Goal: Transaction & Acquisition: Book appointment/travel/reservation

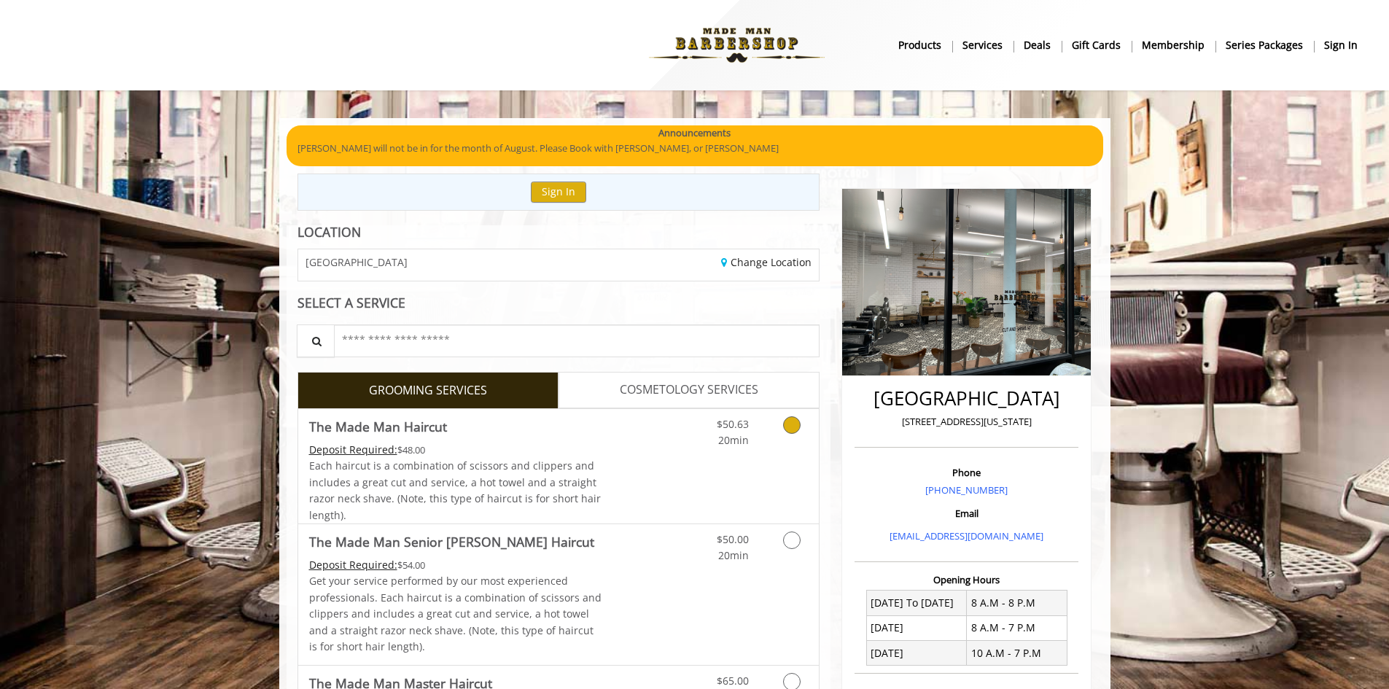
click at [786, 440] on link "Grooming services" at bounding box center [788, 429] width 37 height 40
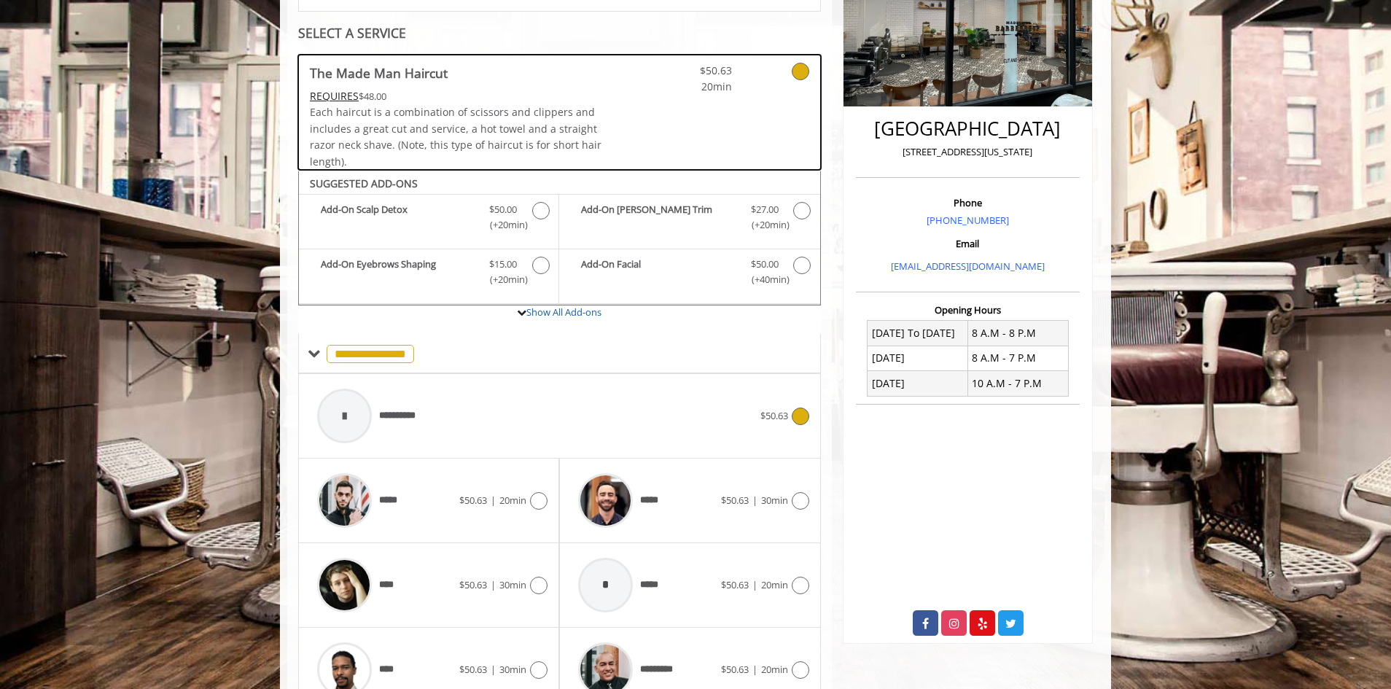
scroll to position [344, 0]
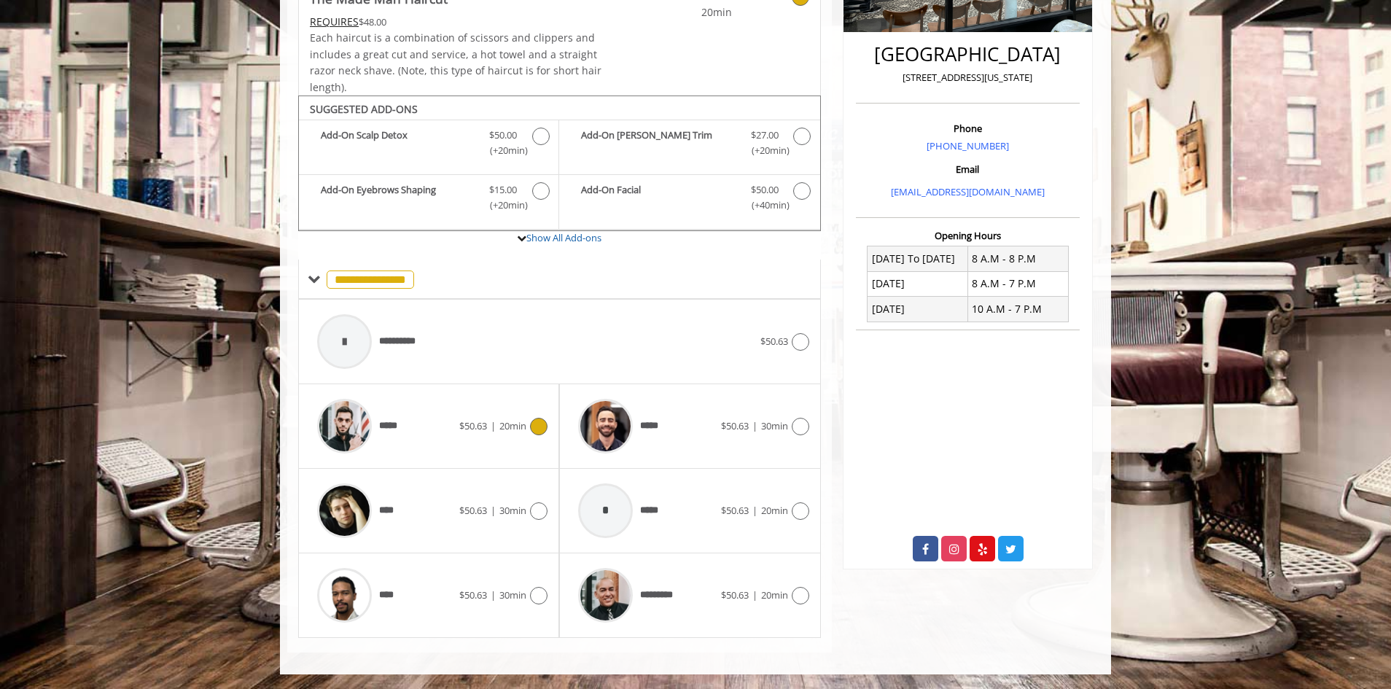
click at [519, 416] on div "***** $50.63 | 20min" at bounding box center [429, 425] width 238 height 69
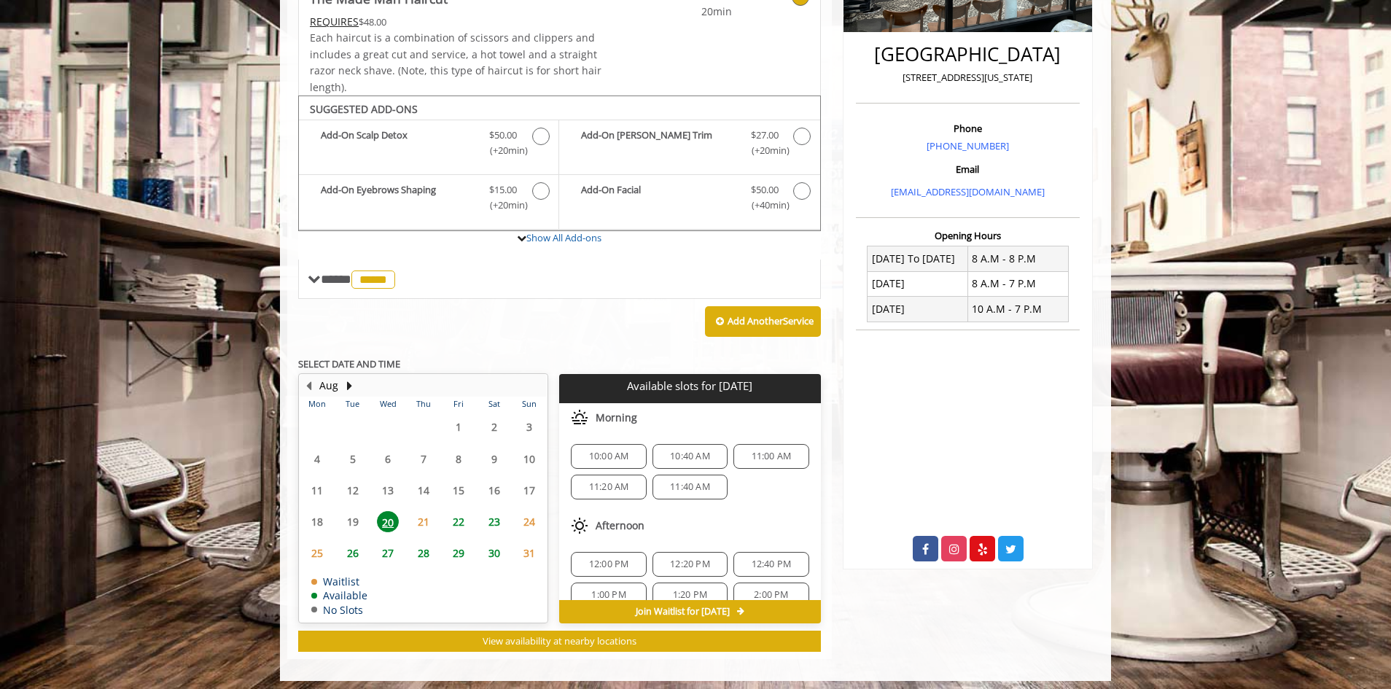
scroll to position [351, 0]
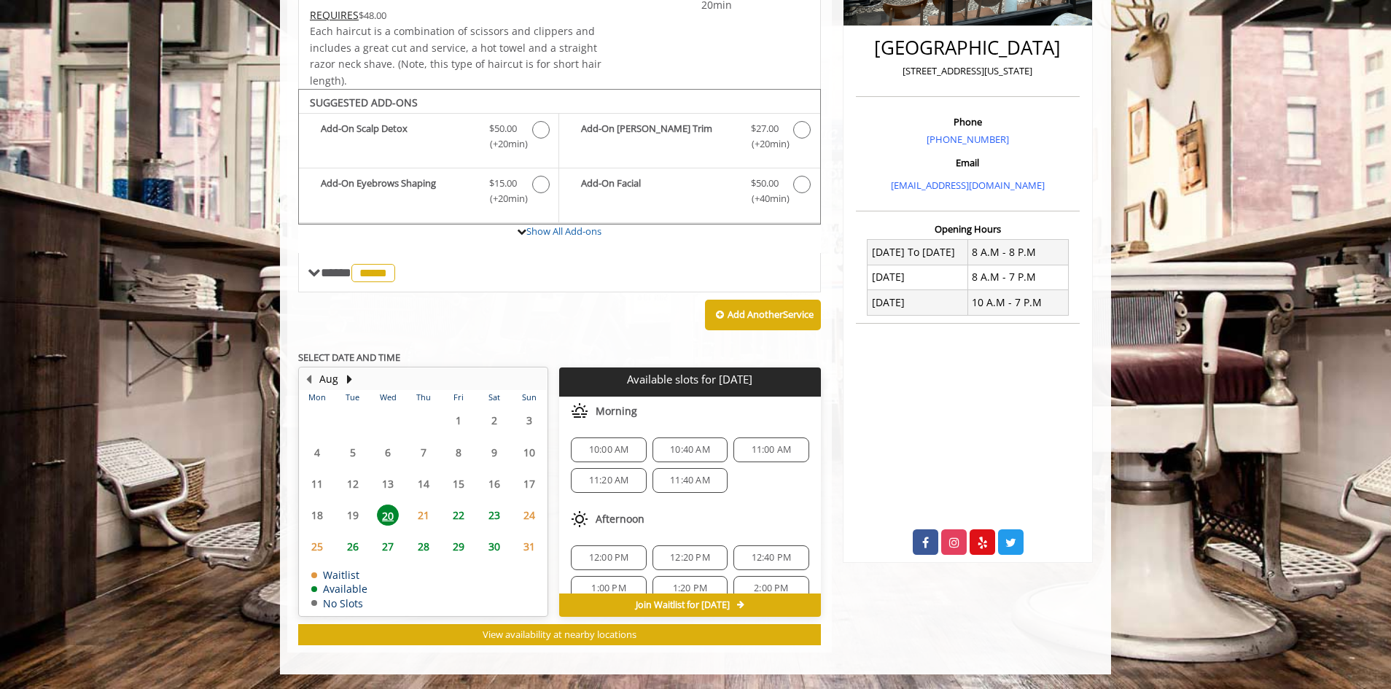
click at [696, 448] on span "10:40 AM" at bounding box center [690, 450] width 40 height 12
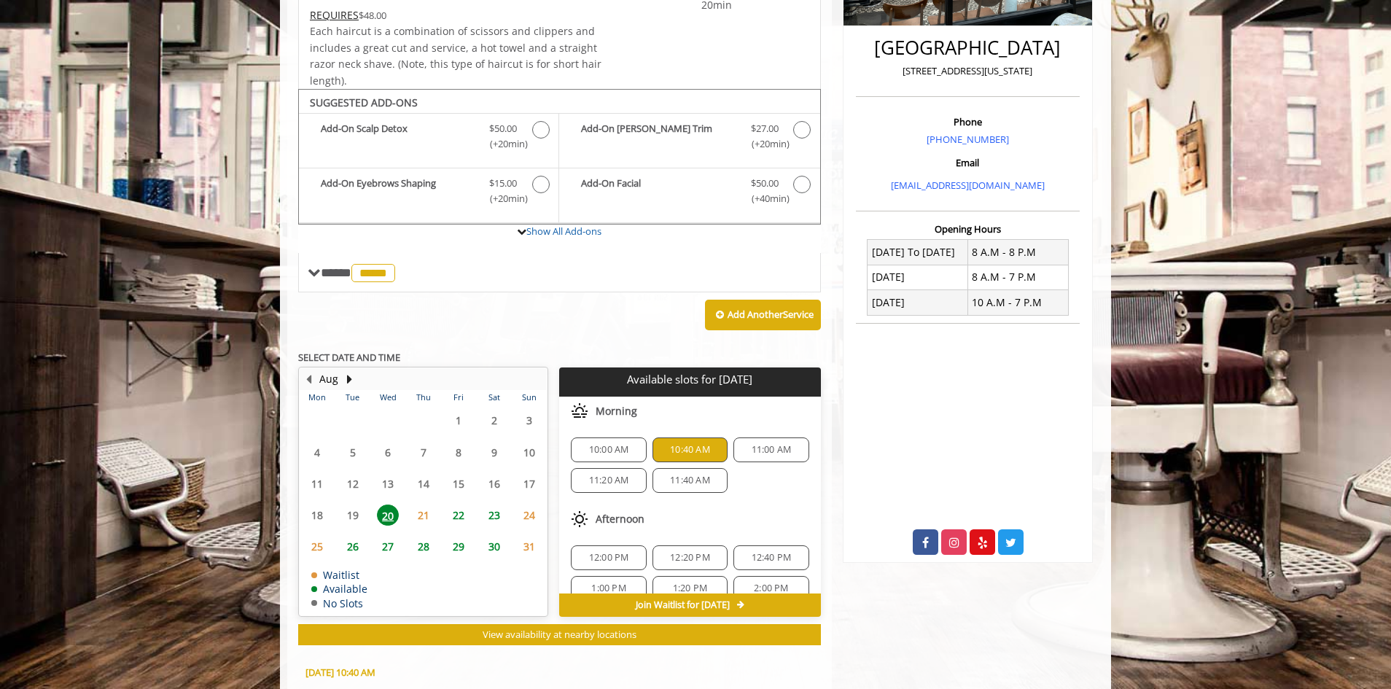
scroll to position [614, 0]
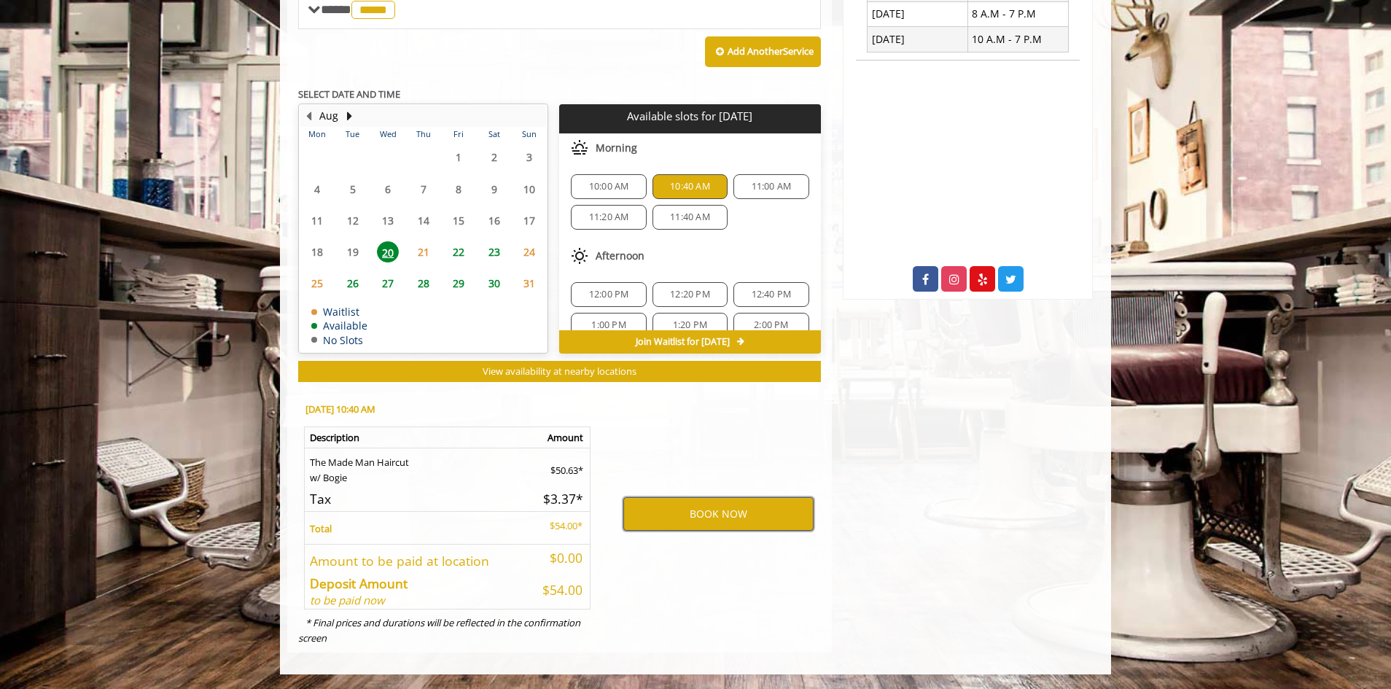
click at [733, 510] on button "BOOK NOW" at bounding box center [718, 514] width 190 height 34
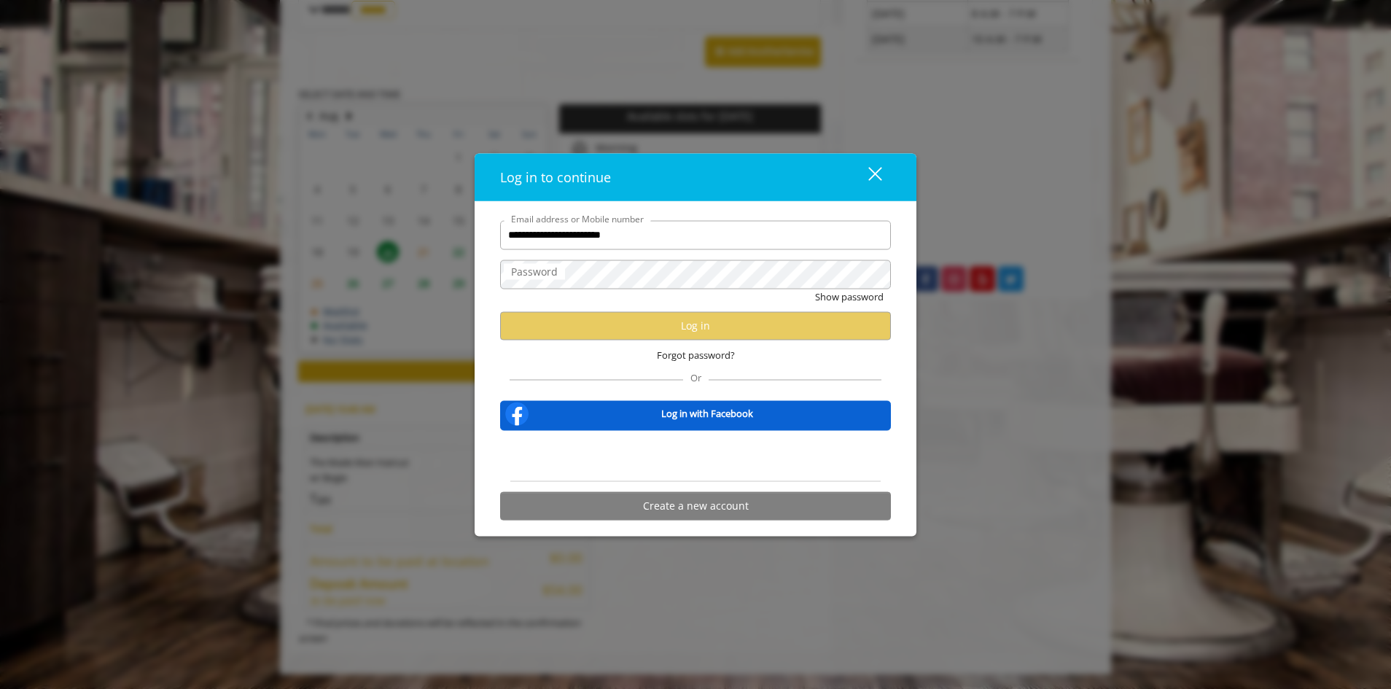
type input "**********"
click at [815, 289] on button "Show password" at bounding box center [849, 296] width 69 height 15
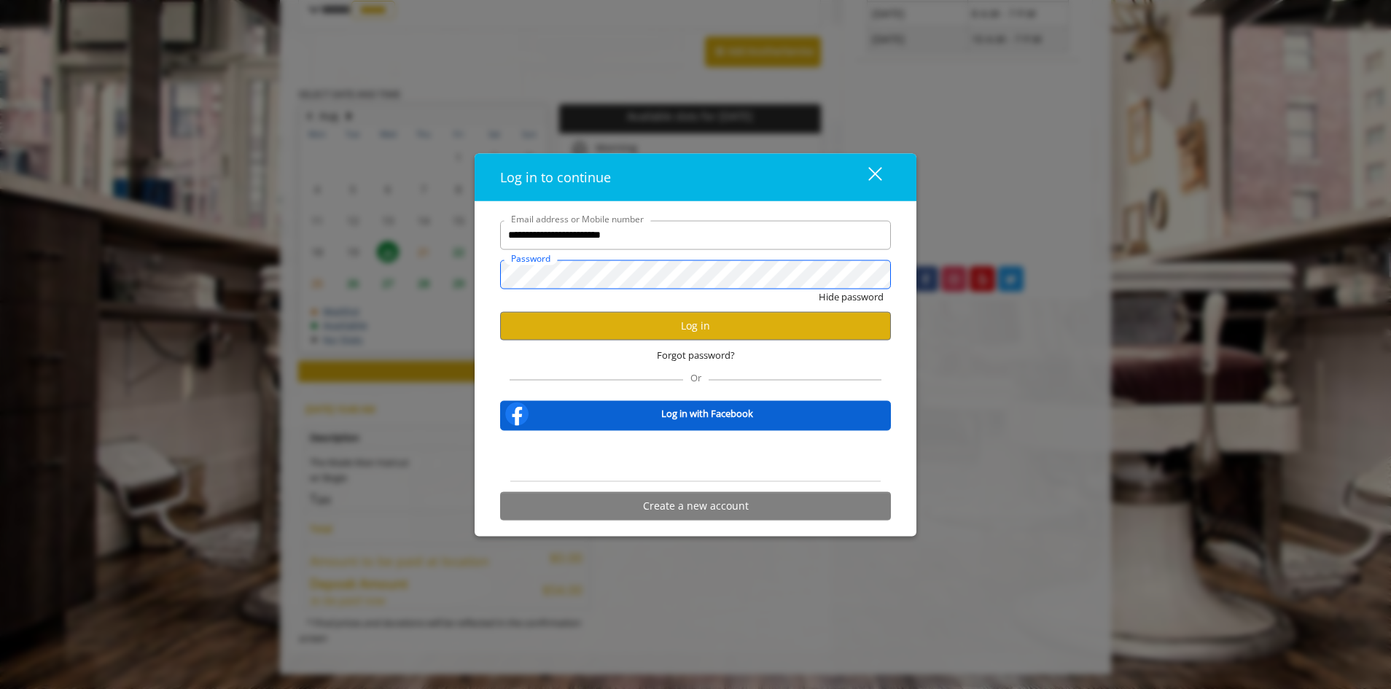
click at [819, 289] on button "Hide password" at bounding box center [851, 296] width 65 height 15
click at [644, 322] on button "Log in" at bounding box center [695, 325] width 391 height 28
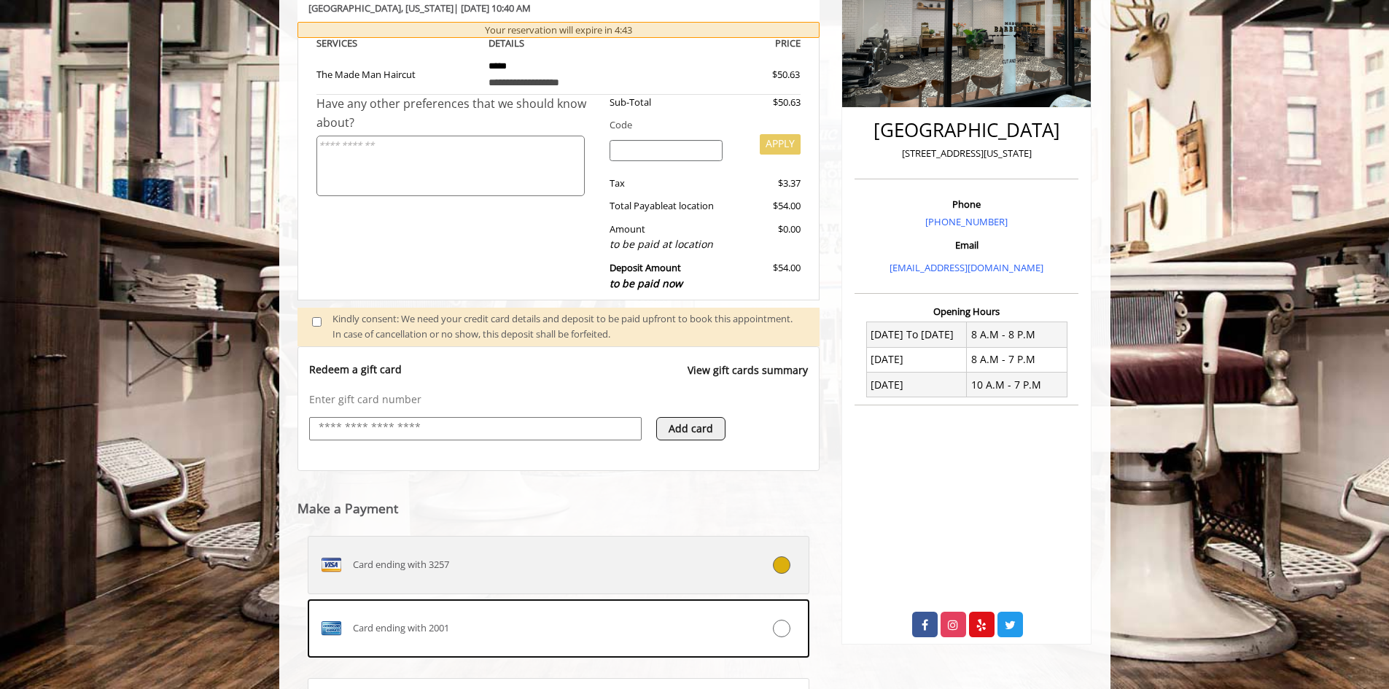
scroll to position [345, 0]
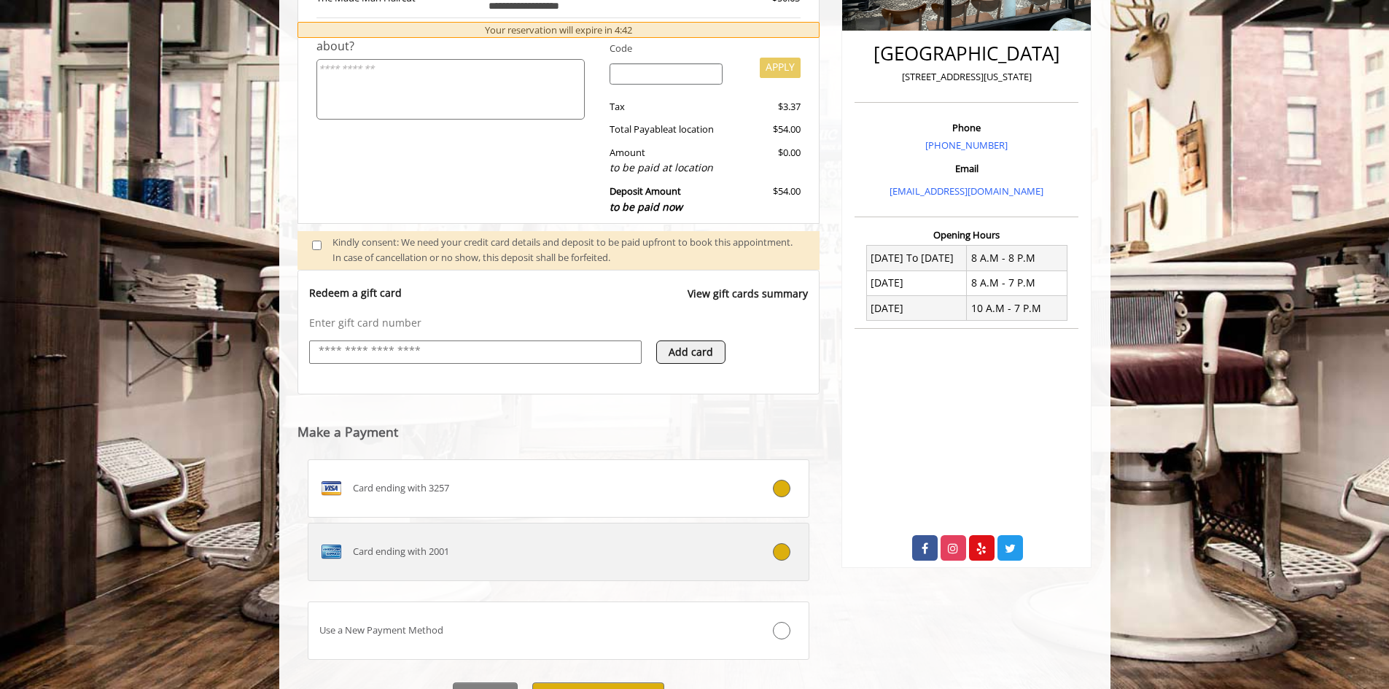
click at [785, 552] on icon at bounding box center [781, 551] width 17 height 17
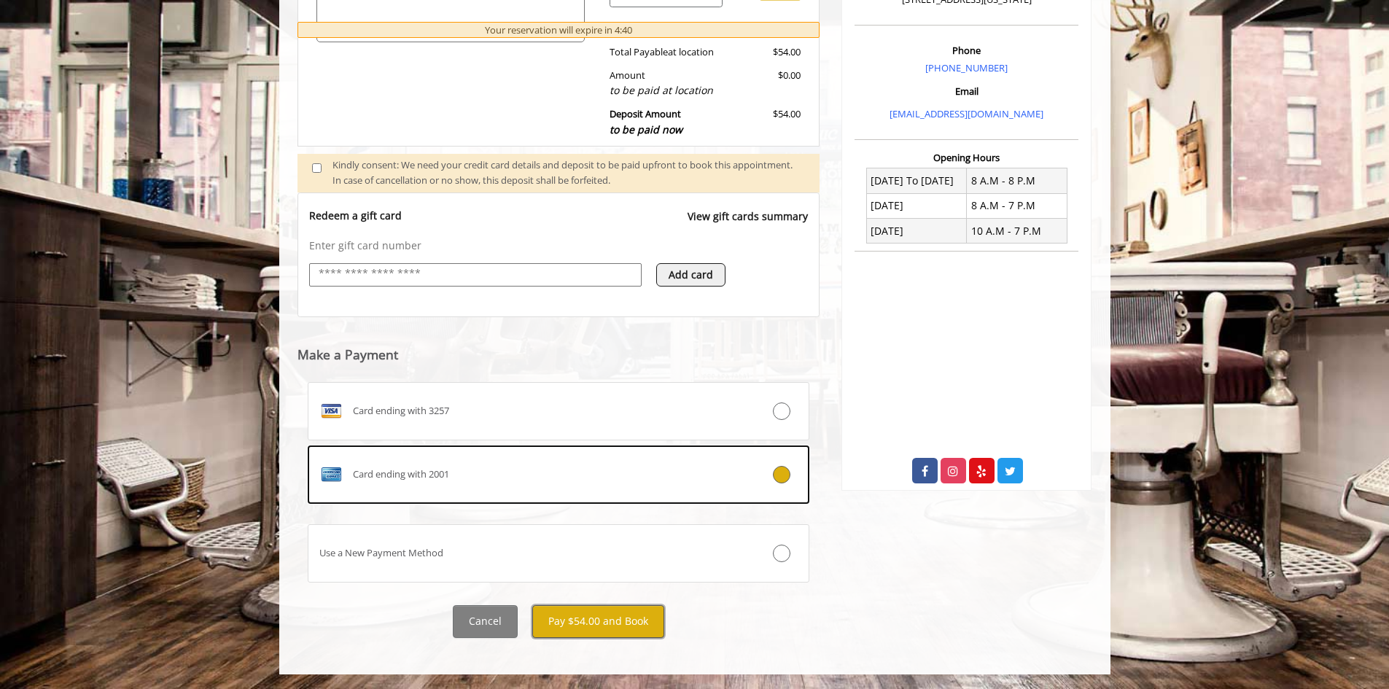
click at [585, 625] on button "Pay $54.00 and Book" at bounding box center [598, 621] width 132 height 33
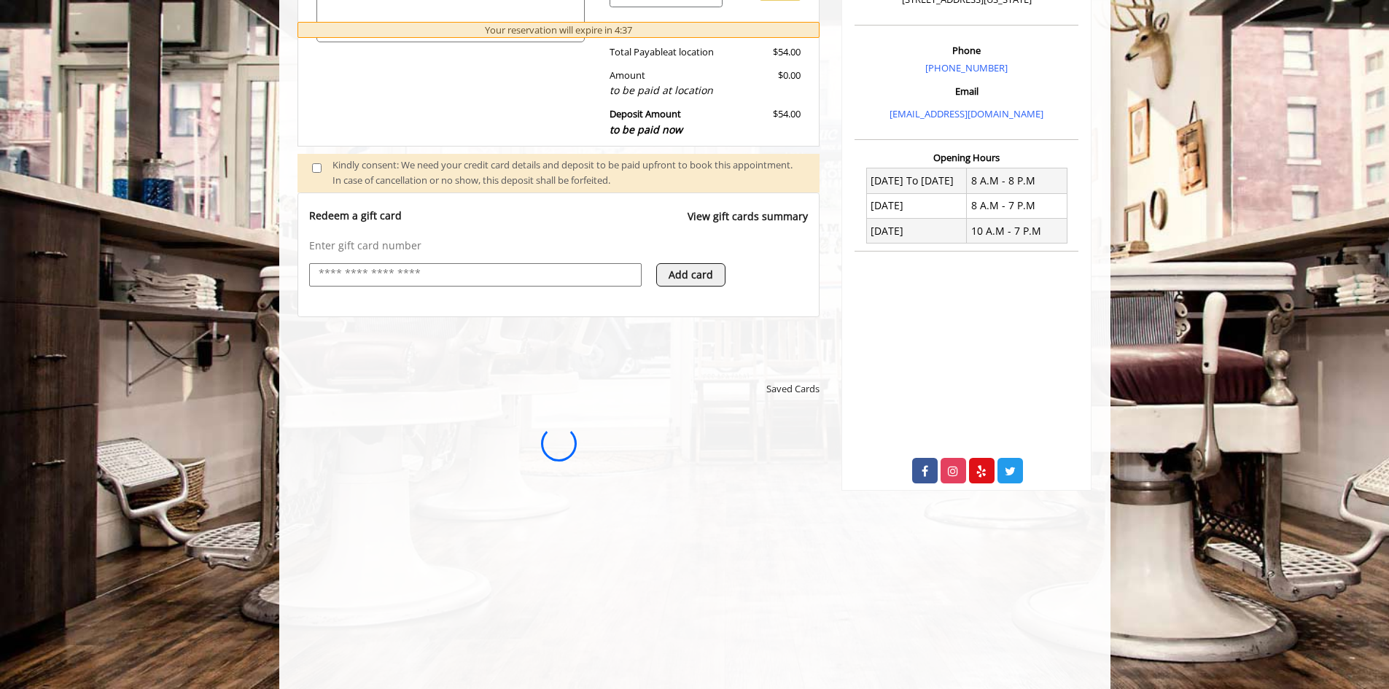
scroll to position [0, 0]
